Goal: Information Seeking & Learning: Understand process/instructions

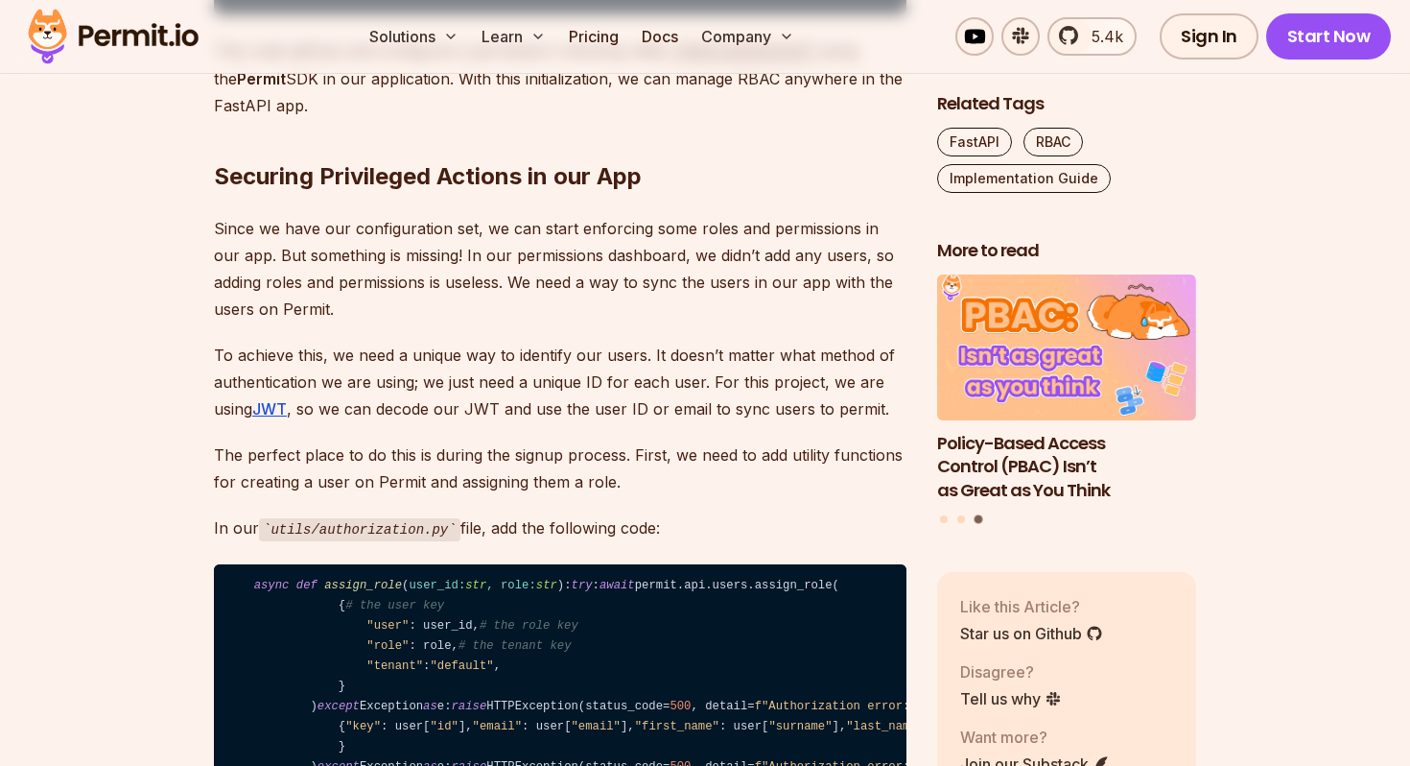
scroll to position [9904, 0]
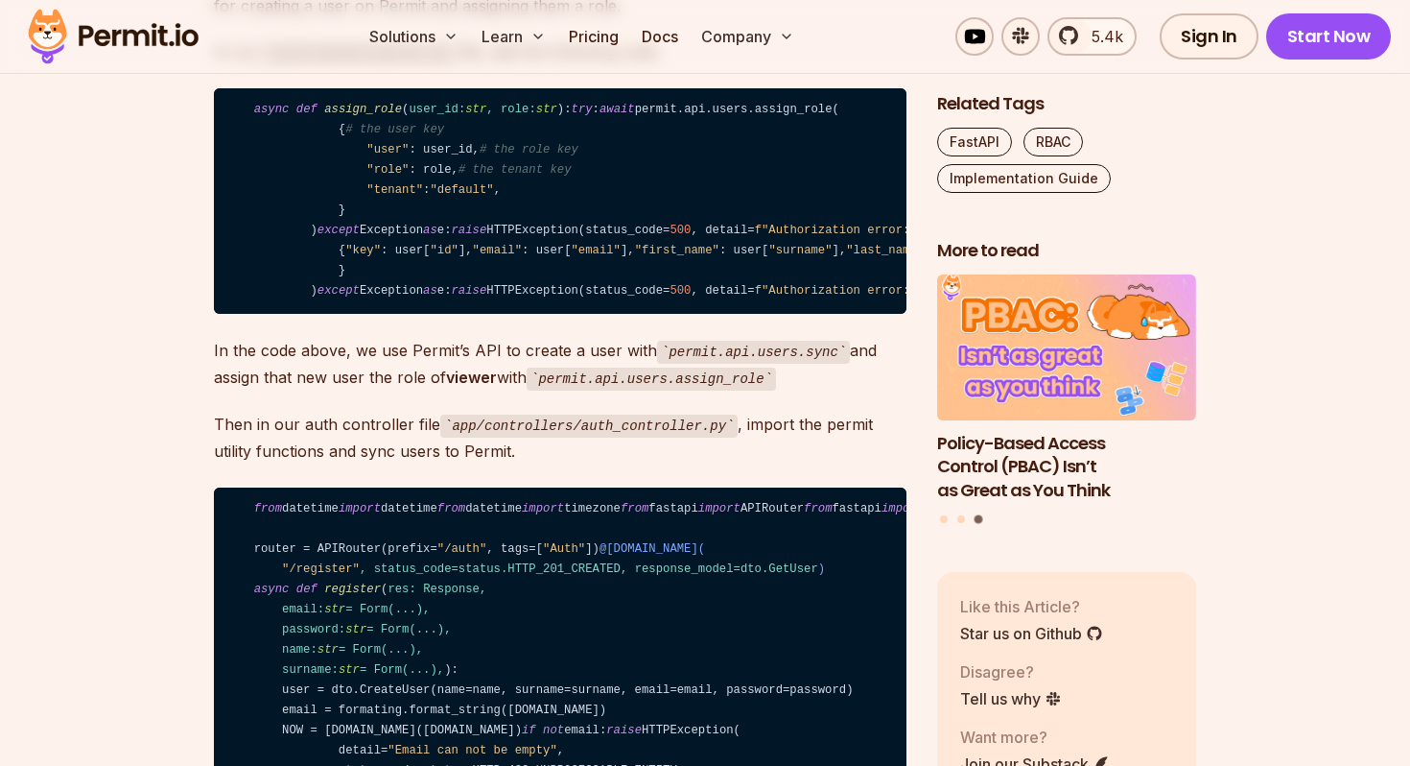
scroll to position [10377, 0]
